Goal: Find contact information: Find contact information

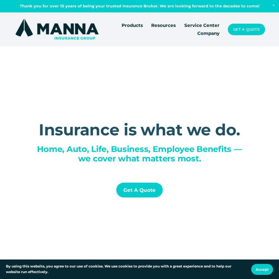
click at [214, 33] on link "Company" at bounding box center [208, 33] width 22 height 8
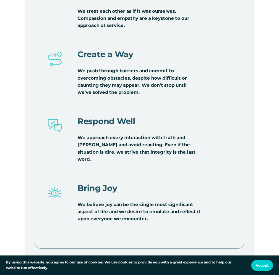
scroll to position [1656, 0]
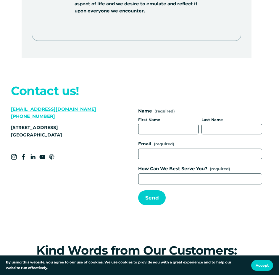
drag, startPoint x: 193, startPoint y: 120, endPoint x: 201, endPoint y: 149, distance: 30.4
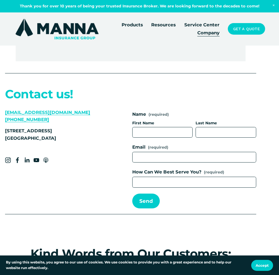
scroll to position [1777, 3]
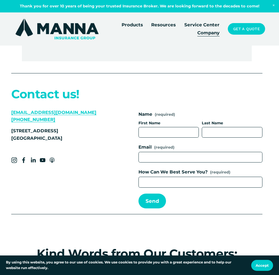
drag, startPoint x: 93, startPoint y: 109, endPoint x: 81, endPoint y: 109, distance: 11.8
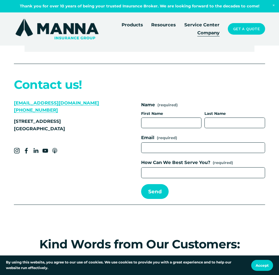
scroll to position [1747, 0]
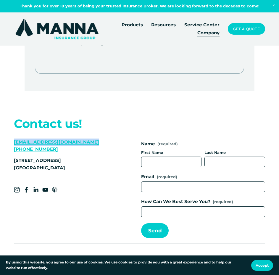
drag, startPoint x: 93, startPoint y: 145, endPoint x: 8, endPoint y: 147, distance: 84.9
click at [8, 147] on div "Contact us! [EMAIL_ADDRESS][DOMAIN_NAME] [PHONE_NUMBER] [STREET_ADDRESS] Name (…" at bounding box center [139, 177] width 279 height 155
copy link "[EMAIL_ADDRESS][DOMAIN_NAME]"
